Goal: Information Seeking & Learning: Learn about a topic

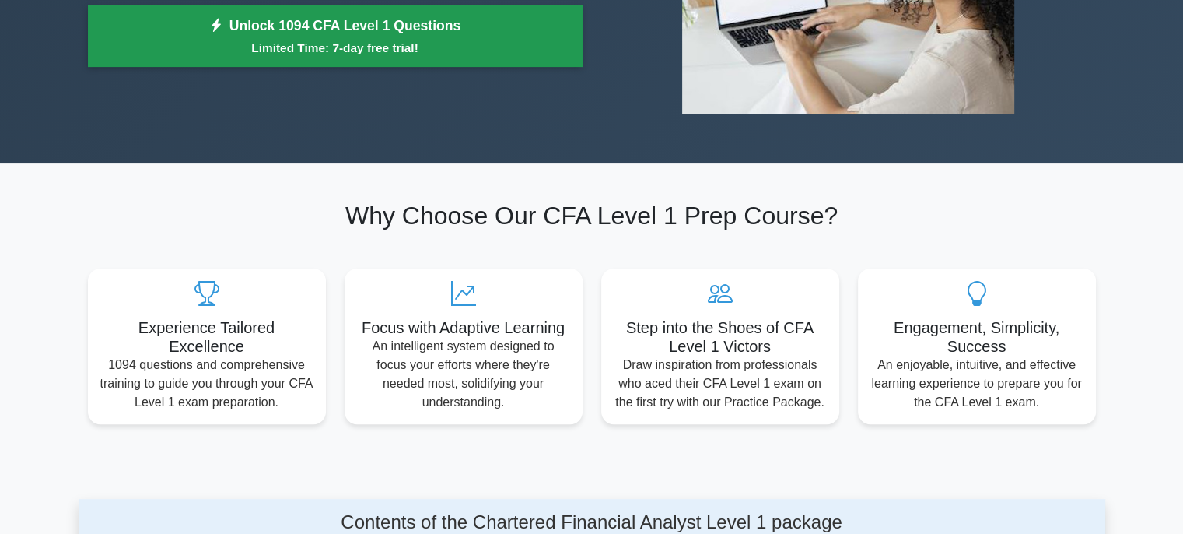
scroll to position [233, 0]
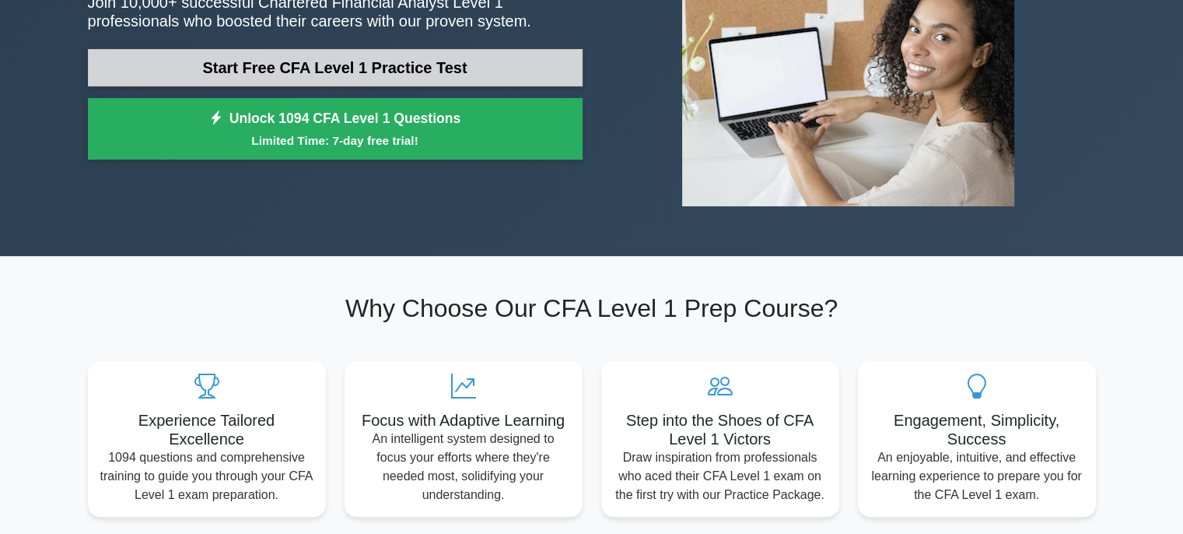
click at [370, 66] on link "Start Free CFA Level 1 Practice Test" at bounding box center [335, 67] width 495 height 37
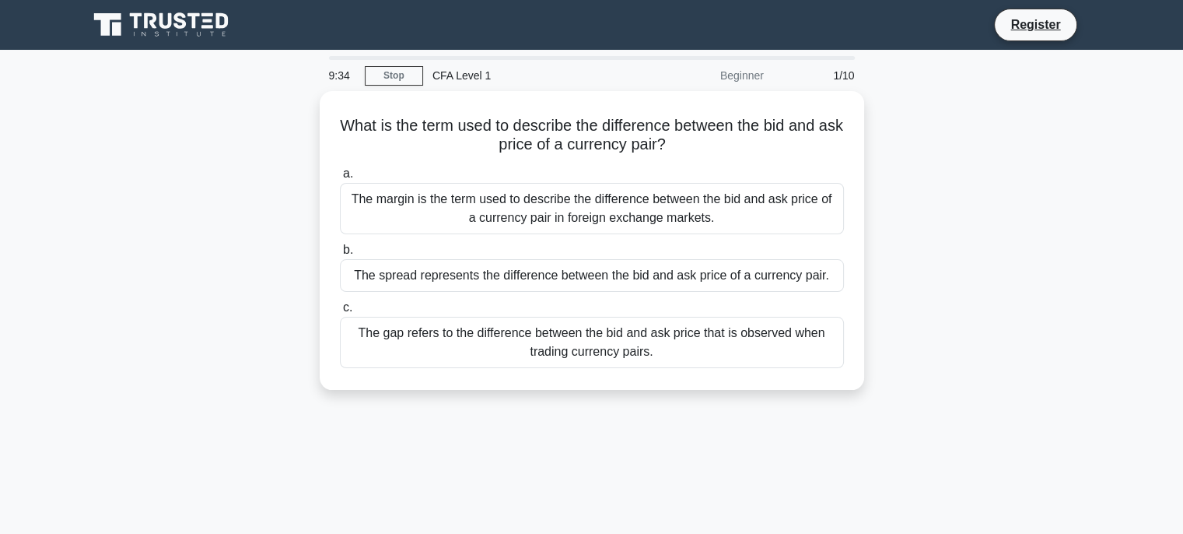
click at [860, 79] on div "1/10" at bounding box center [818, 75] width 91 height 31
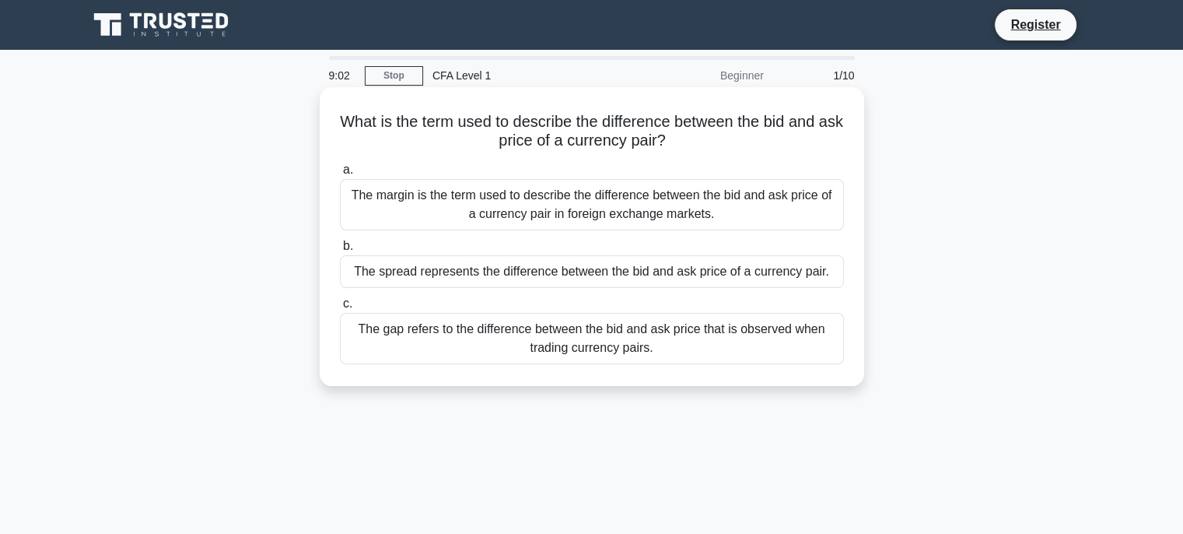
click at [605, 338] on div "The gap refers to the difference between the bid and ask price that is observed…" at bounding box center [592, 338] width 504 height 51
click at [340, 309] on input "c. The gap refers to the difference between the bid and ask price that is obser…" at bounding box center [340, 304] width 0 height 10
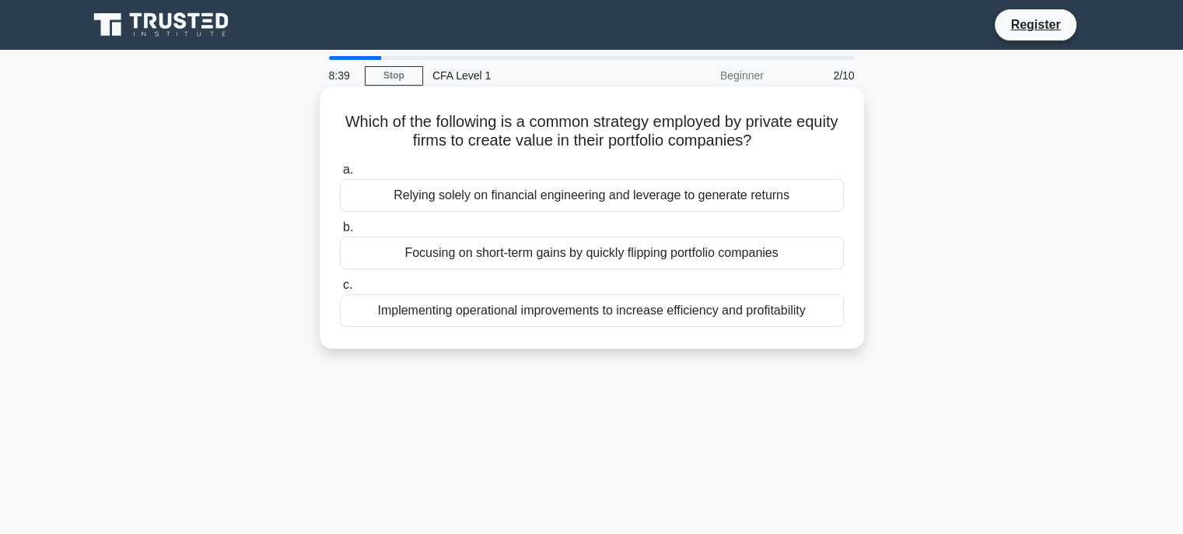
click at [534, 309] on div "Implementing operational improvements to increase efficiency and profitability" at bounding box center [592, 310] width 504 height 33
click at [340, 290] on input "c. Implementing operational improvements to increase efficiency and profitabili…" at bounding box center [340, 285] width 0 height 10
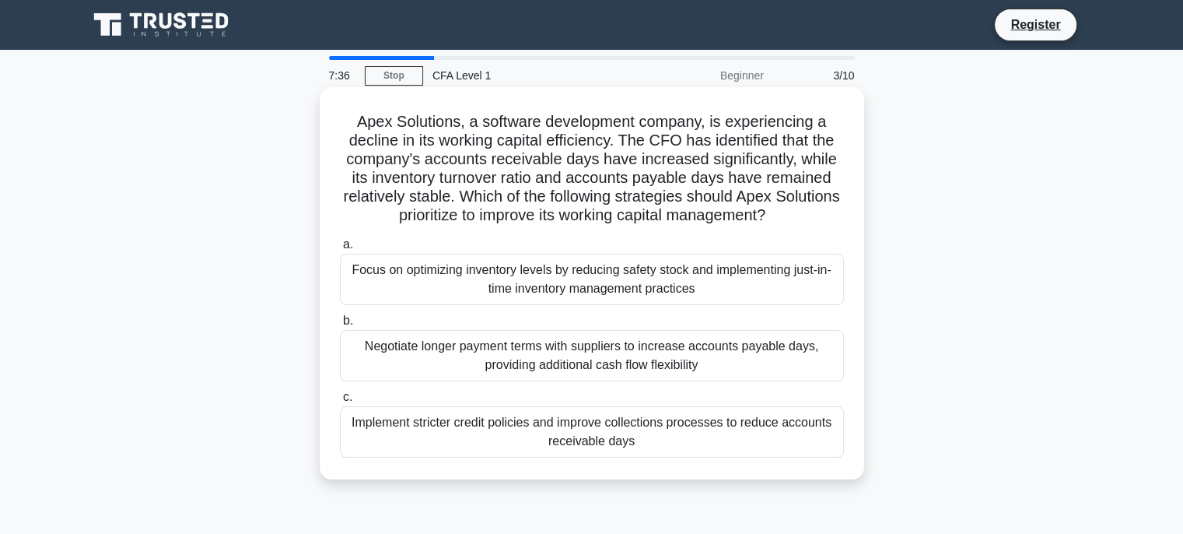
click at [632, 434] on div "Implement stricter credit policies and improve collections processes to reduce …" at bounding box center [592, 431] width 504 height 51
click at [340, 402] on input "c. Implement stricter credit policies and improve collections processes to redu…" at bounding box center [340, 397] width 0 height 10
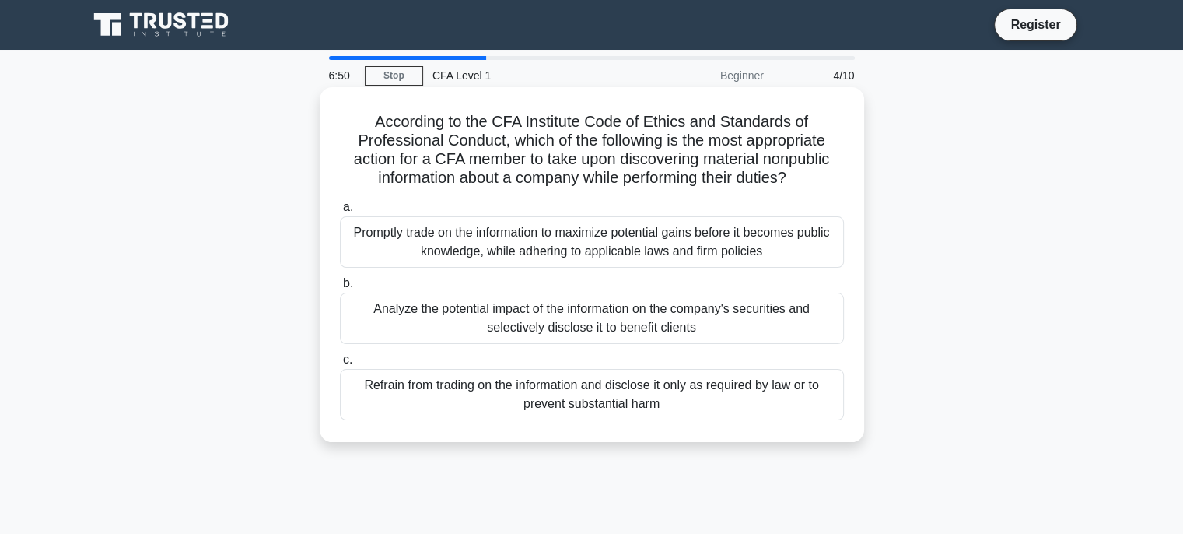
click at [548, 380] on div "Refrain from trading on the information and disclose it only as required by law…" at bounding box center [592, 394] width 504 height 51
click at [340, 365] on input "c. Refrain from trading on the information and disclose it only as required by …" at bounding box center [340, 360] width 0 height 10
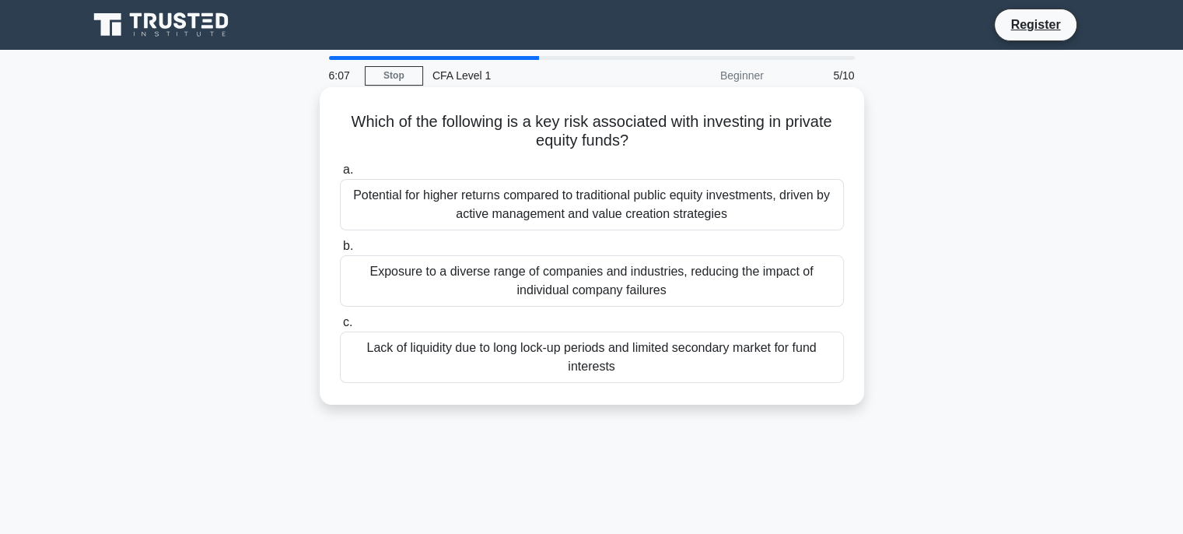
click at [600, 358] on div "Lack of liquidity due to long lock-up periods and limited secondary market for …" at bounding box center [592, 356] width 504 height 51
click at [340, 327] on input "c. Lack of liquidity due to long lock-up periods and limited secondary market f…" at bounding box center [340, 322] width 0 height 10
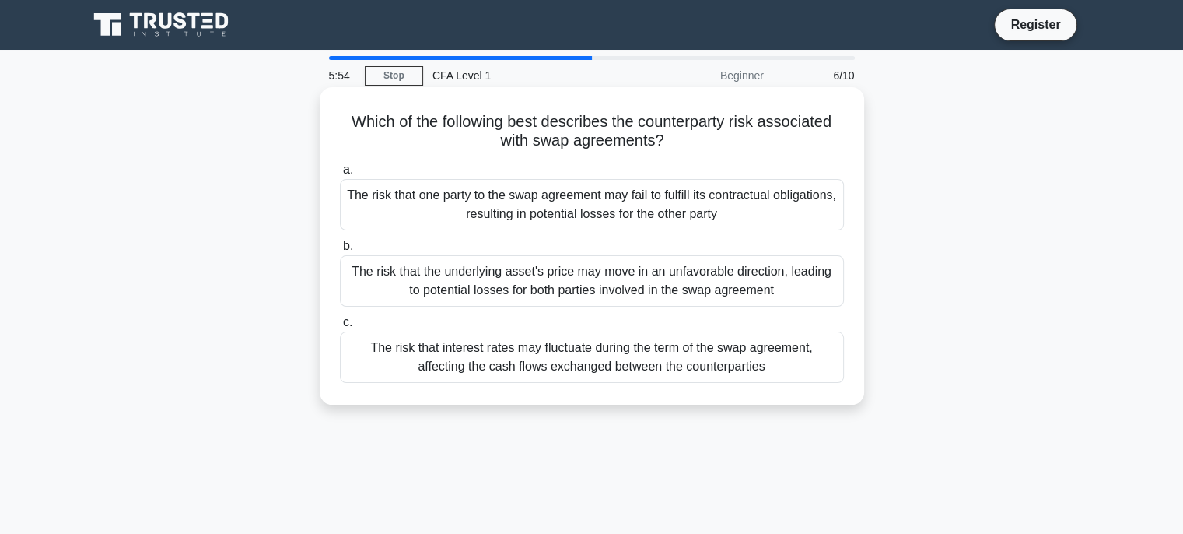
click at [579, 211] on div "The risk that one party to the swap agreement may fail to fulfill its contractu…" at bounding box center [592, 204] width 504 height 51
click at [340, 175] on input "a. The risk that one party to the swap agreement may fail to fulfill its contra…" at bounding box center [340, 170] width 0 height 10
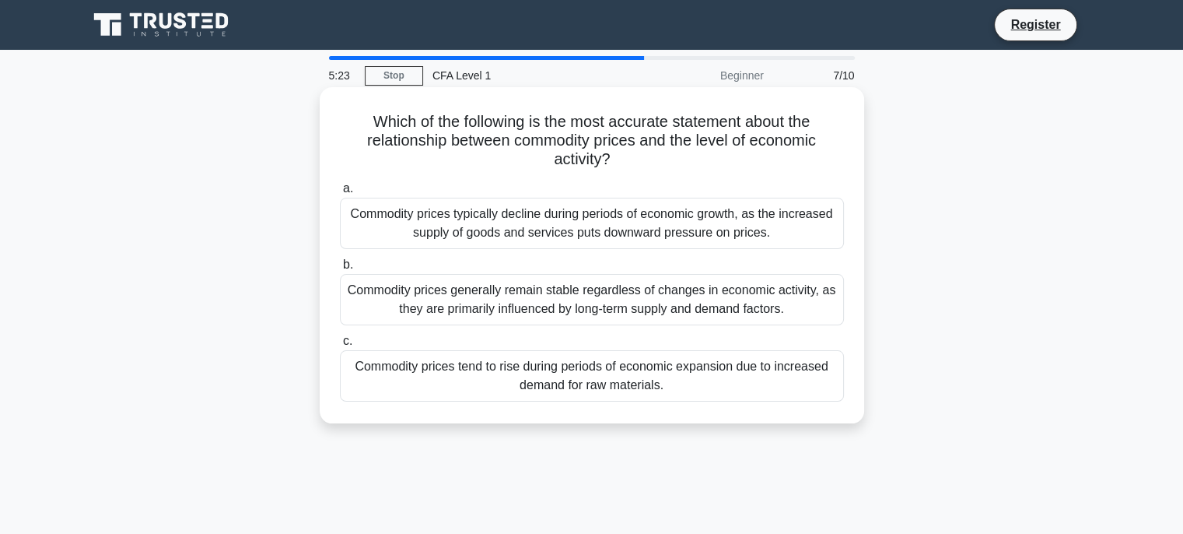
click at [590, 377] on div "Commodity prices tend to rise during periods of economic expansion due to incre…" at bounding box center [592, 375] width 504 height 51
click at [340, 346] on input "c. Commodity prices tend to rise during periods of economic expansion due to in…" at bounding box center [340, 341] width 0 height 10
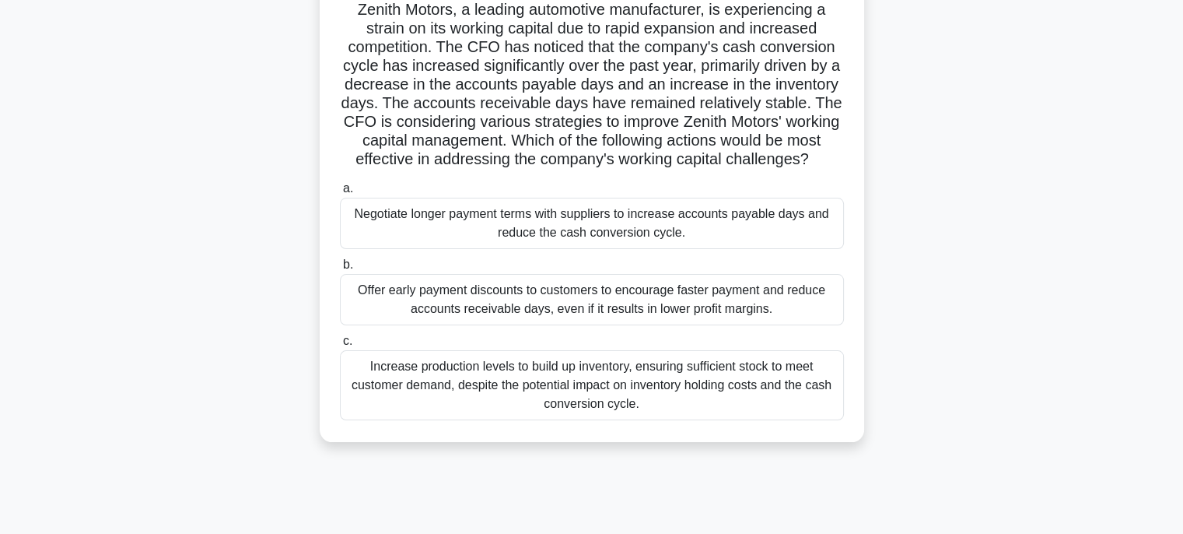
scroll to position [156, 0]
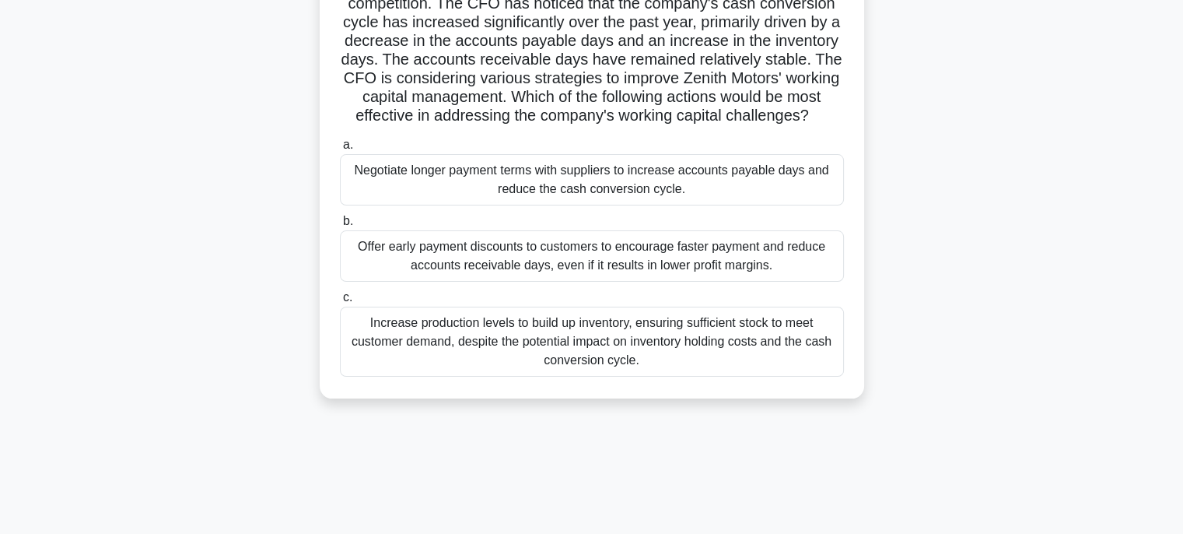
click at [470, 358] on div "Increase production levels to build up inventory, ensuring sufficient stock to …" at bounding box center [592, 341] width 504 height 70
click at [340, 303] on input "c. Increase production levels to build up inventory, ensuring sufficient stock …" at bounding box center [340, 297] width 0 height 10
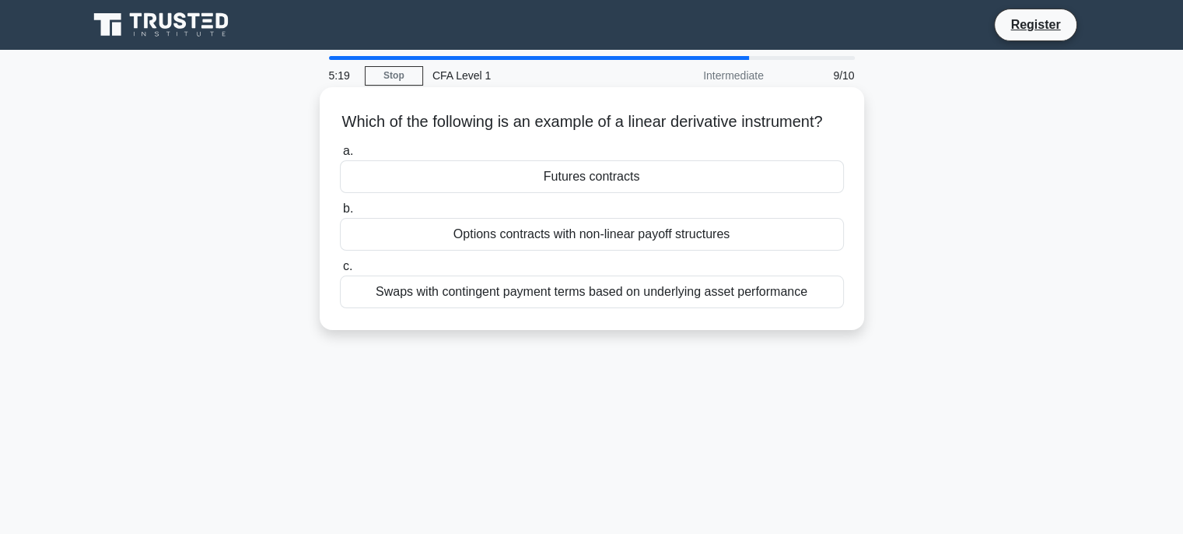
scroll to position [0, 0]
click at [616, 250] on div "Options contracts with non-linear payoff structures" at bounding box center [592, 234] width 504 height 33
click at [340, 214] on input "b. Options contracts with non-linear payoff structures" at bounding box center [340, 209] width 0 height 10
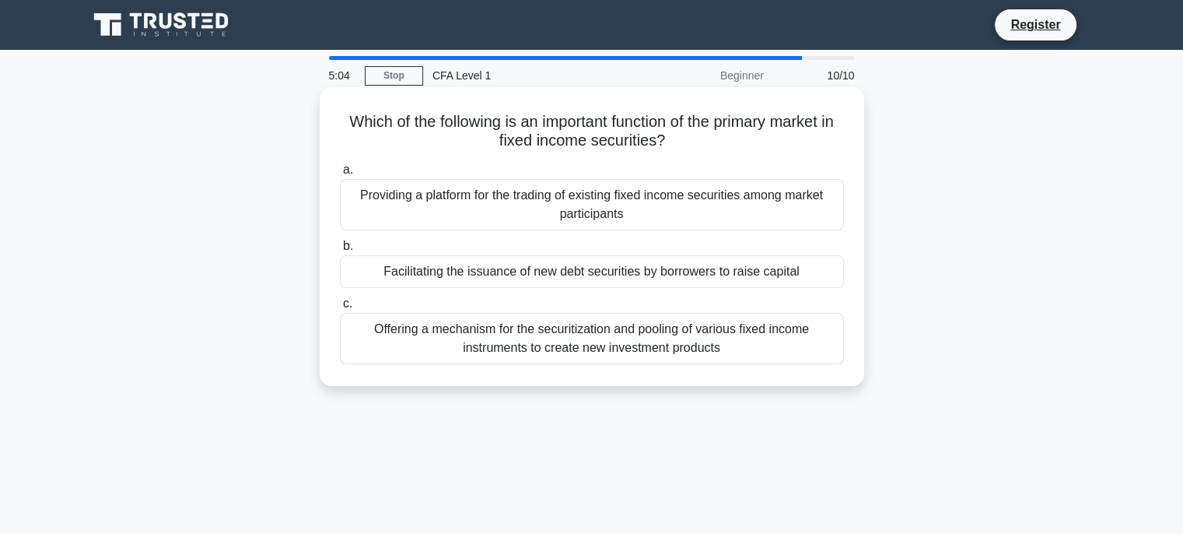
click at [472, 267] on div "Facilitating the issuance of new debt securities by borrowers to raise capital" at bounding box center [592, 271] width 504 height 33
click at [340, 251] on input "b. Facilitating the issuance of new debt securities by borrowers to raise capit…" at bounding box center [340, 246] width 0 height 10
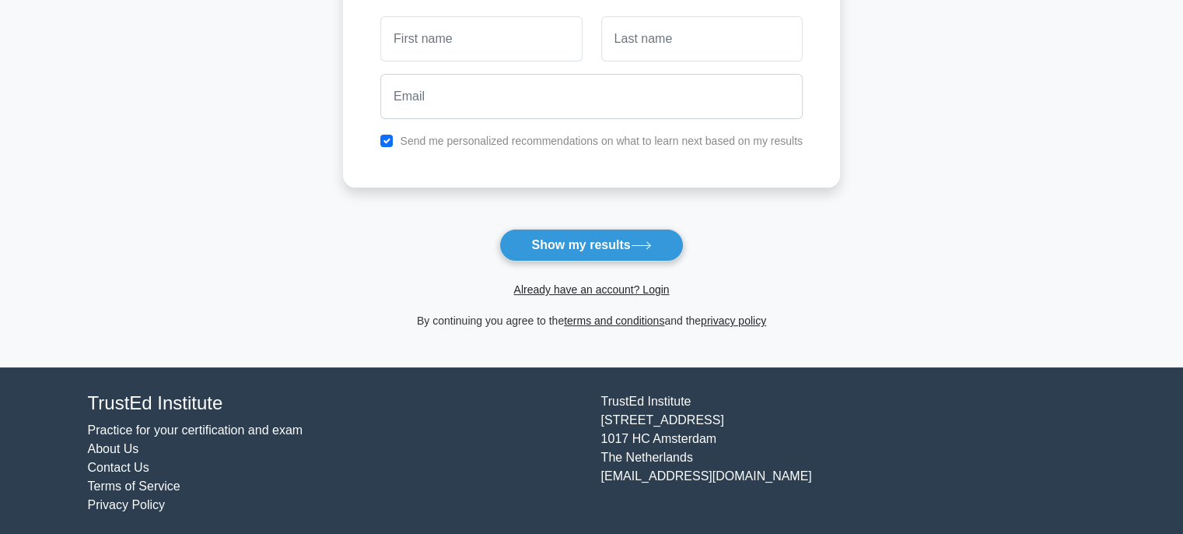
scroll to position [247, 0]
